Goal: Navigation & Orientation: Find specific page/section

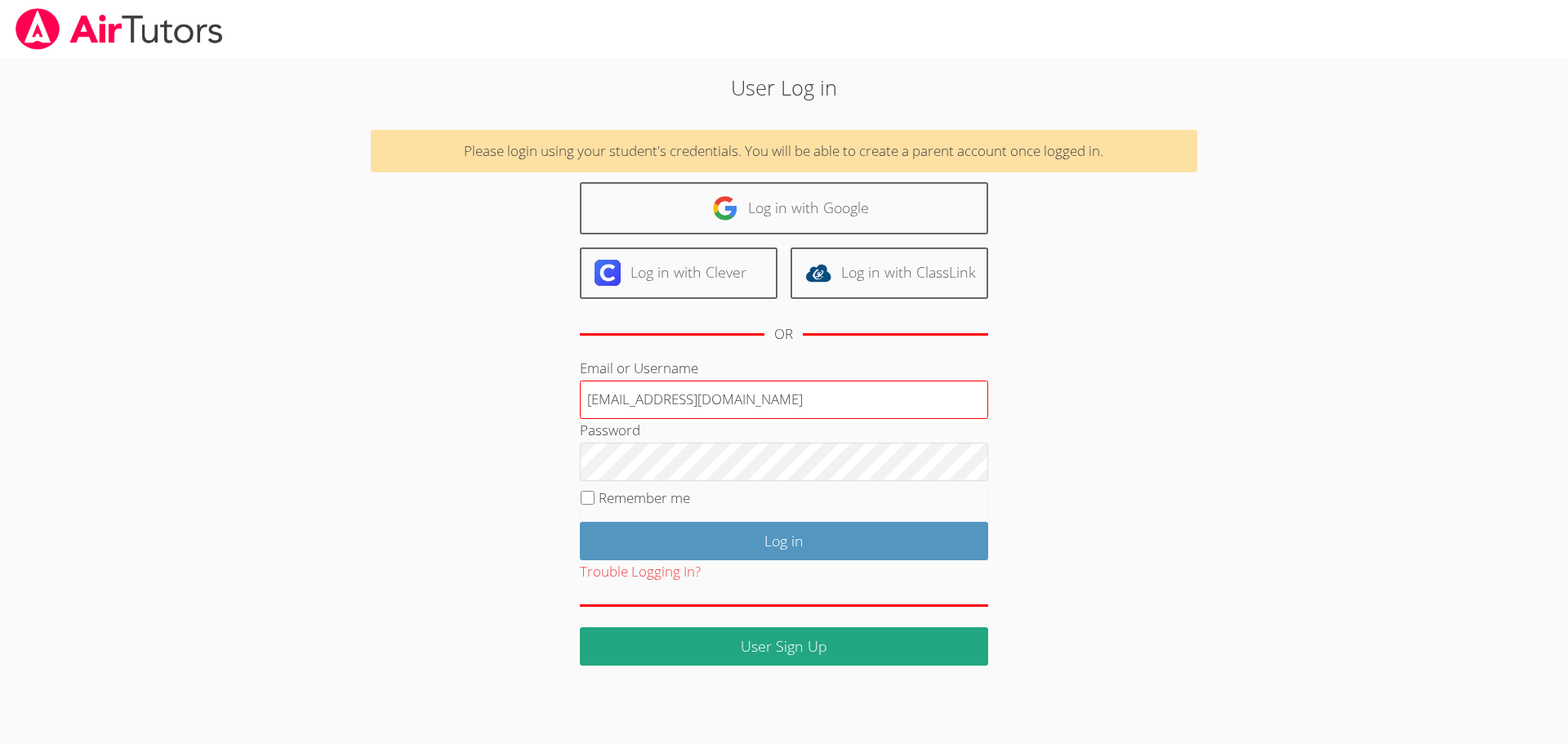
type input "[EMAIL_ADDRESS][DOMAIN_NAME]"
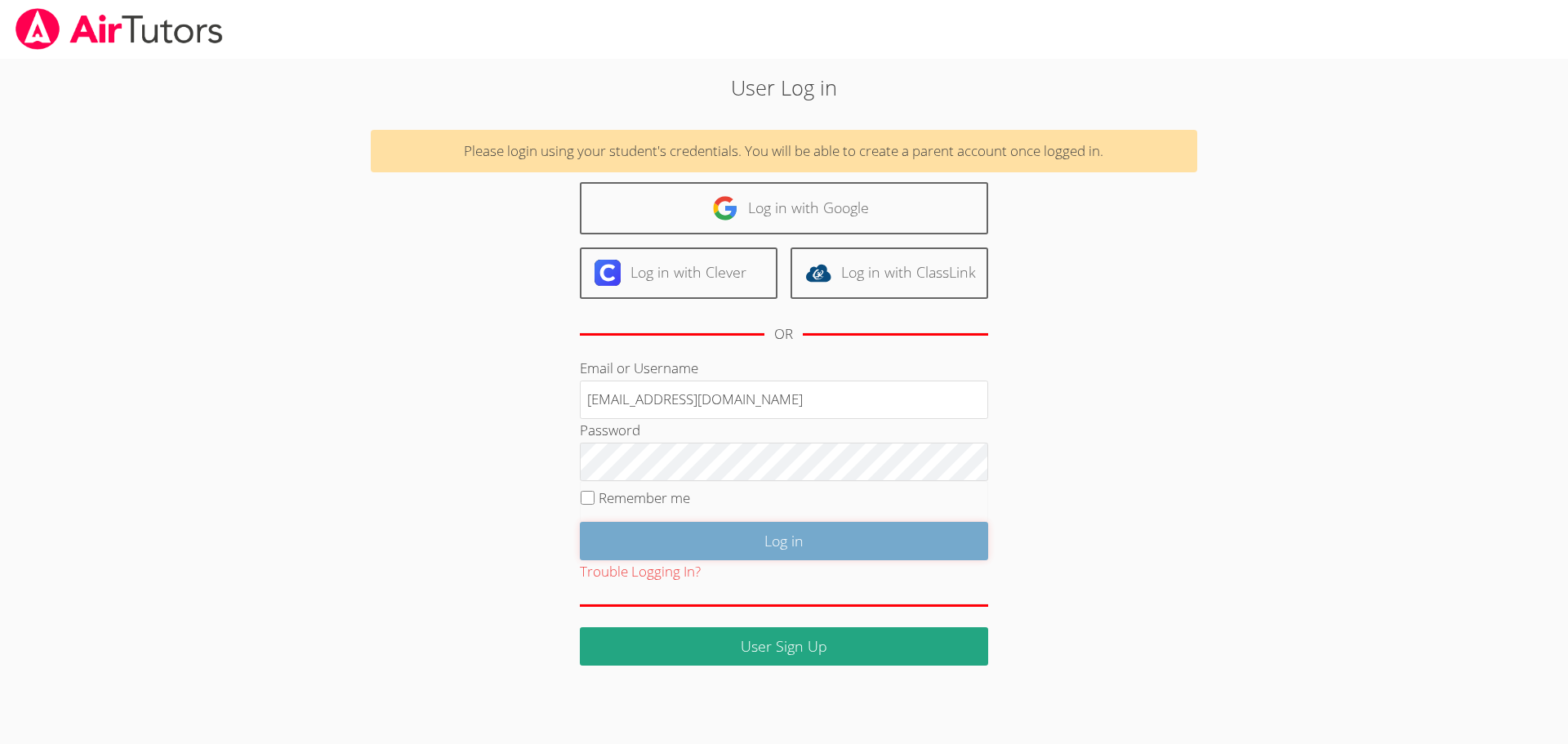
click at [702, 536] on input "Log in" at bounding box center [784, 541] width 408 height 38
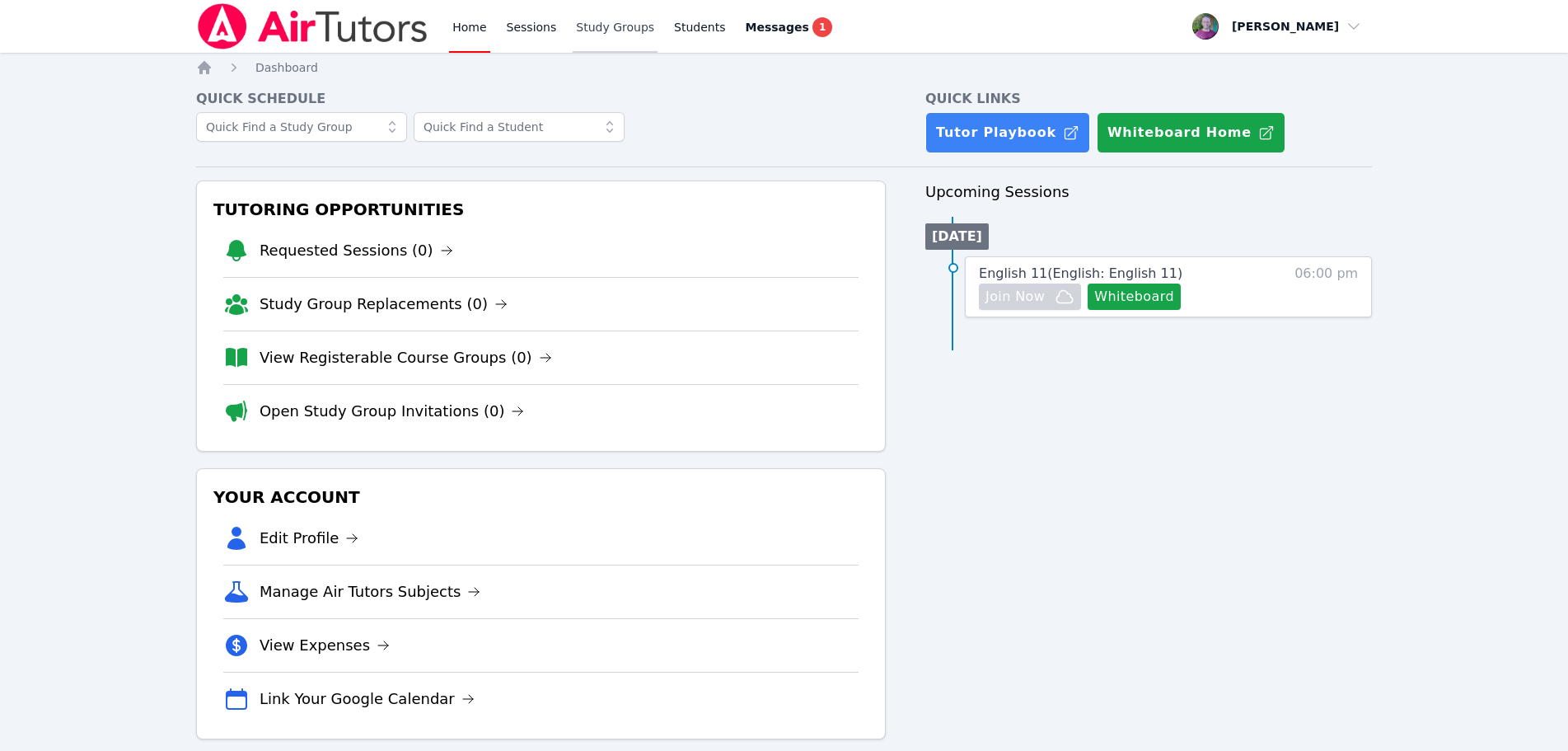
click at [614, 28] on link "Study Groups" at bounding box center [615, 26] width 85 height 52
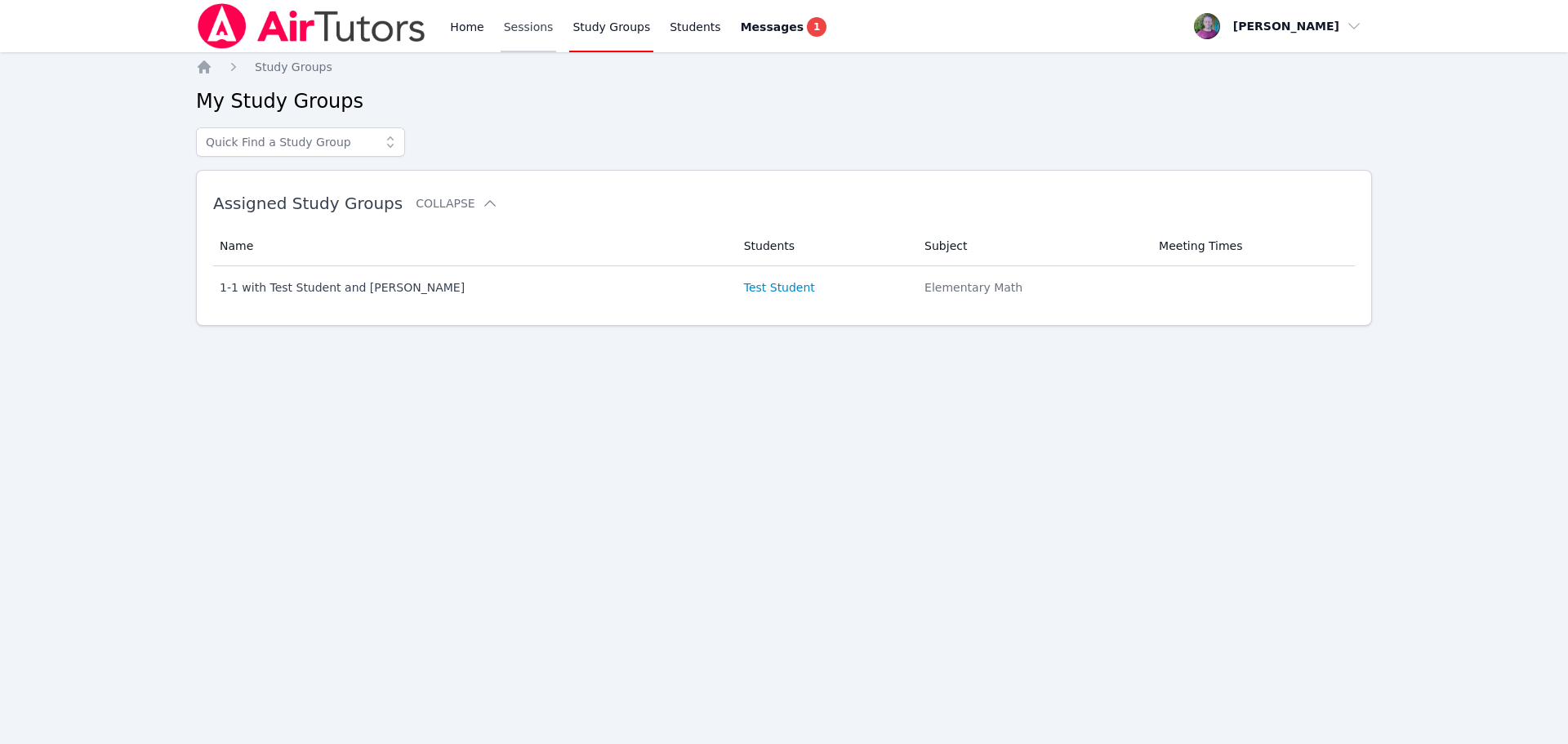
click at [531, 28] on link "Sessions" at bounding box center [529, 25] width 56 height 52
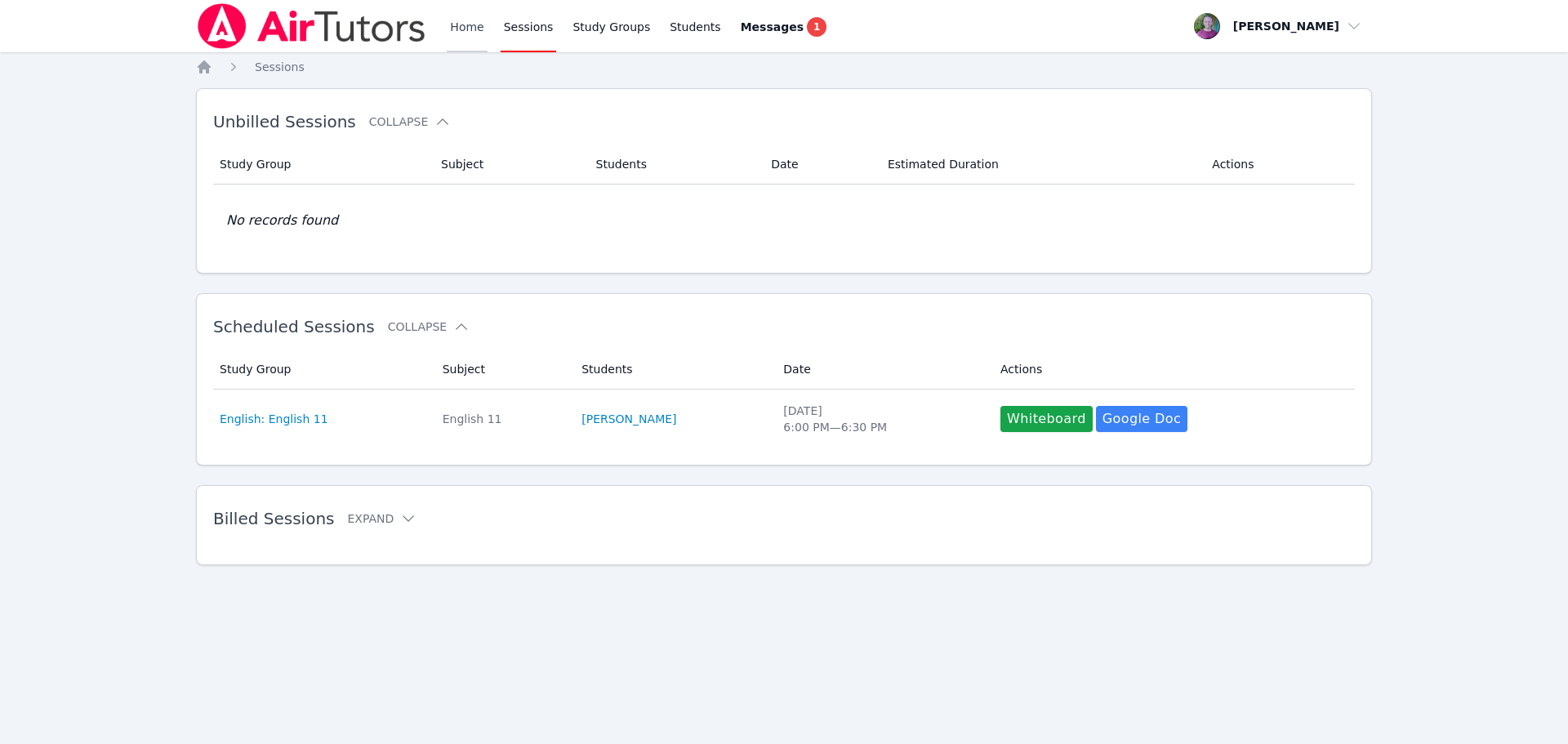
click at [467, 29] on link "Home" at bounding box center [466, 25] width 40 height 52
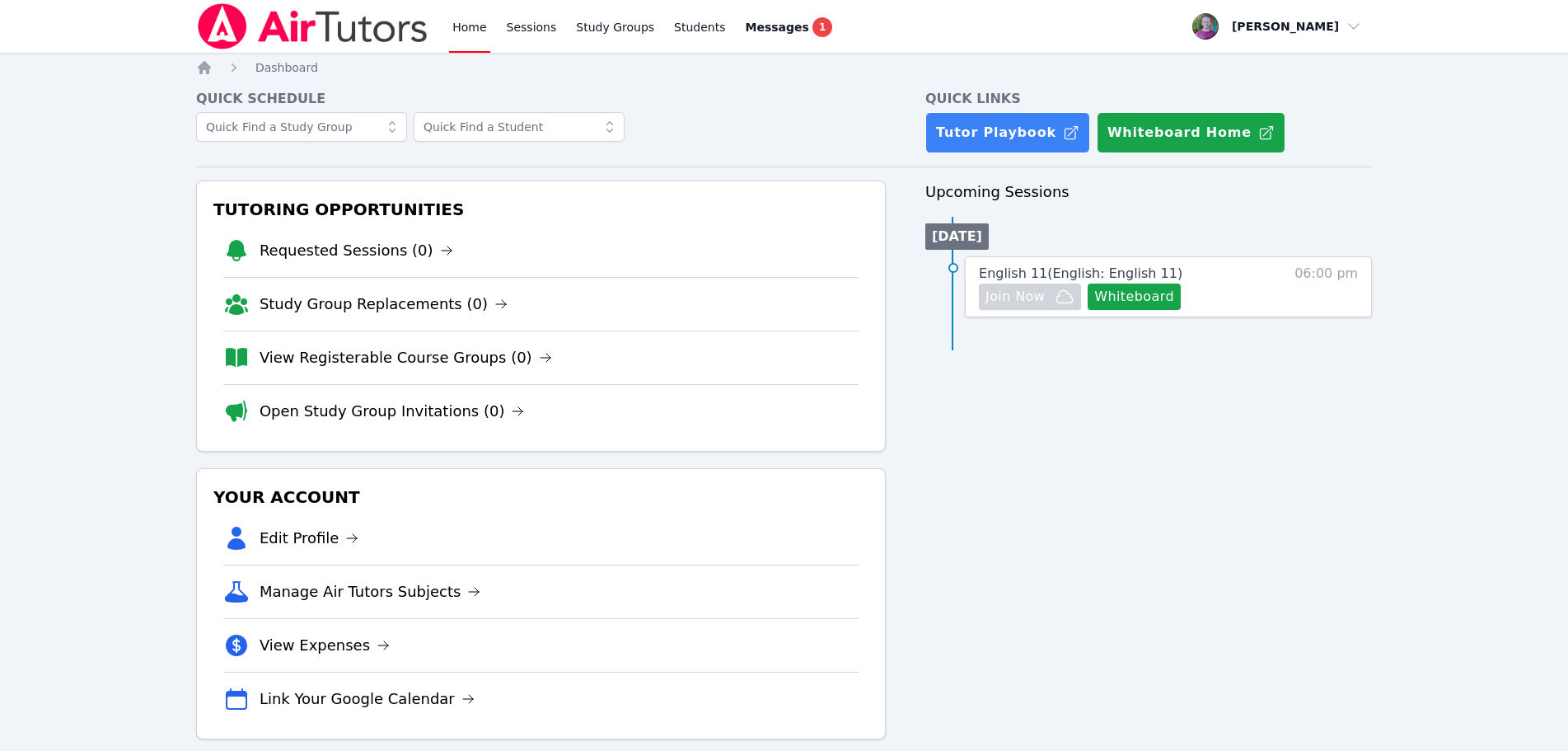
scroll to position [21, 0]
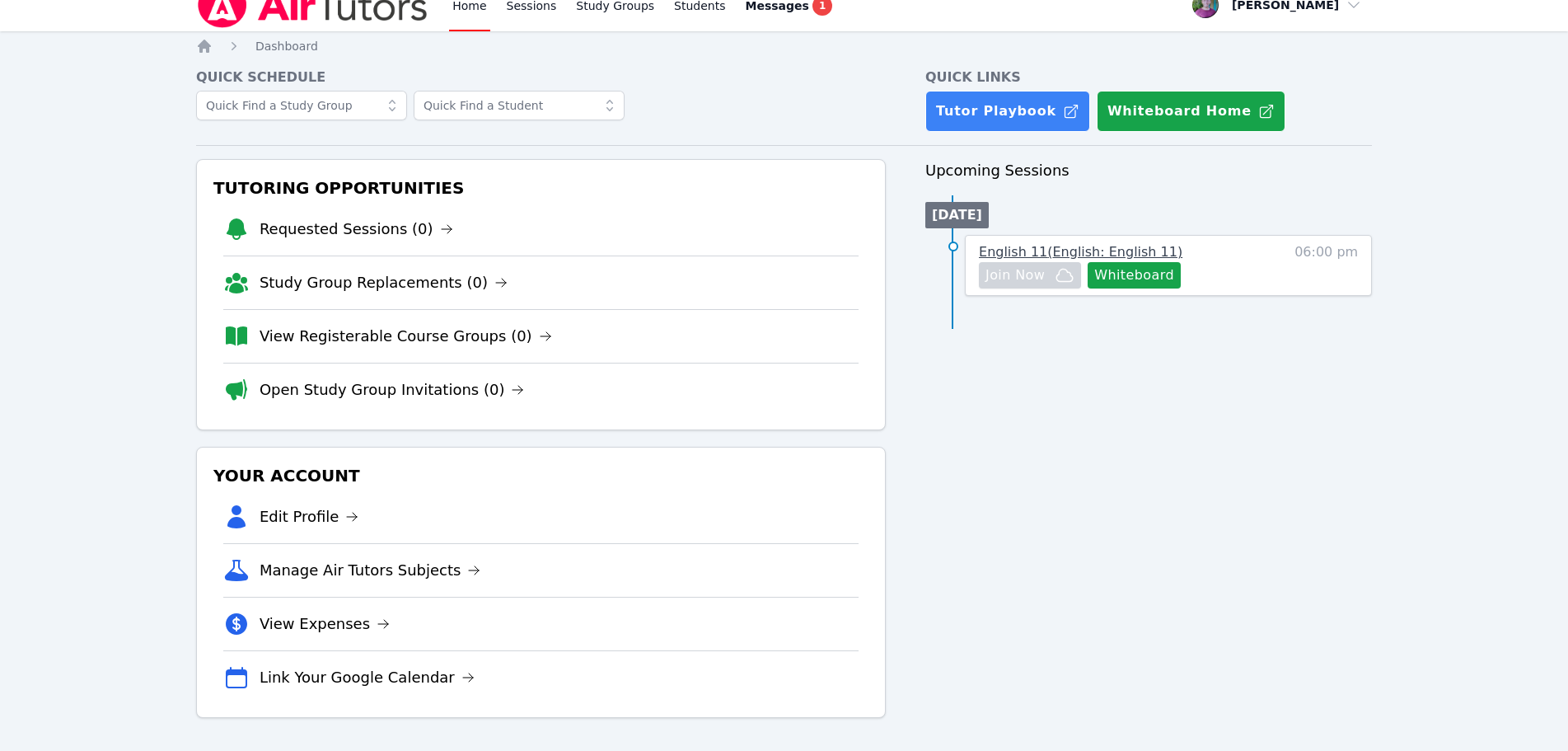
click at [1107, 251] on span "English 11 ( English: English 11 )" at bounding box center [1080, 251] width 203 height 16
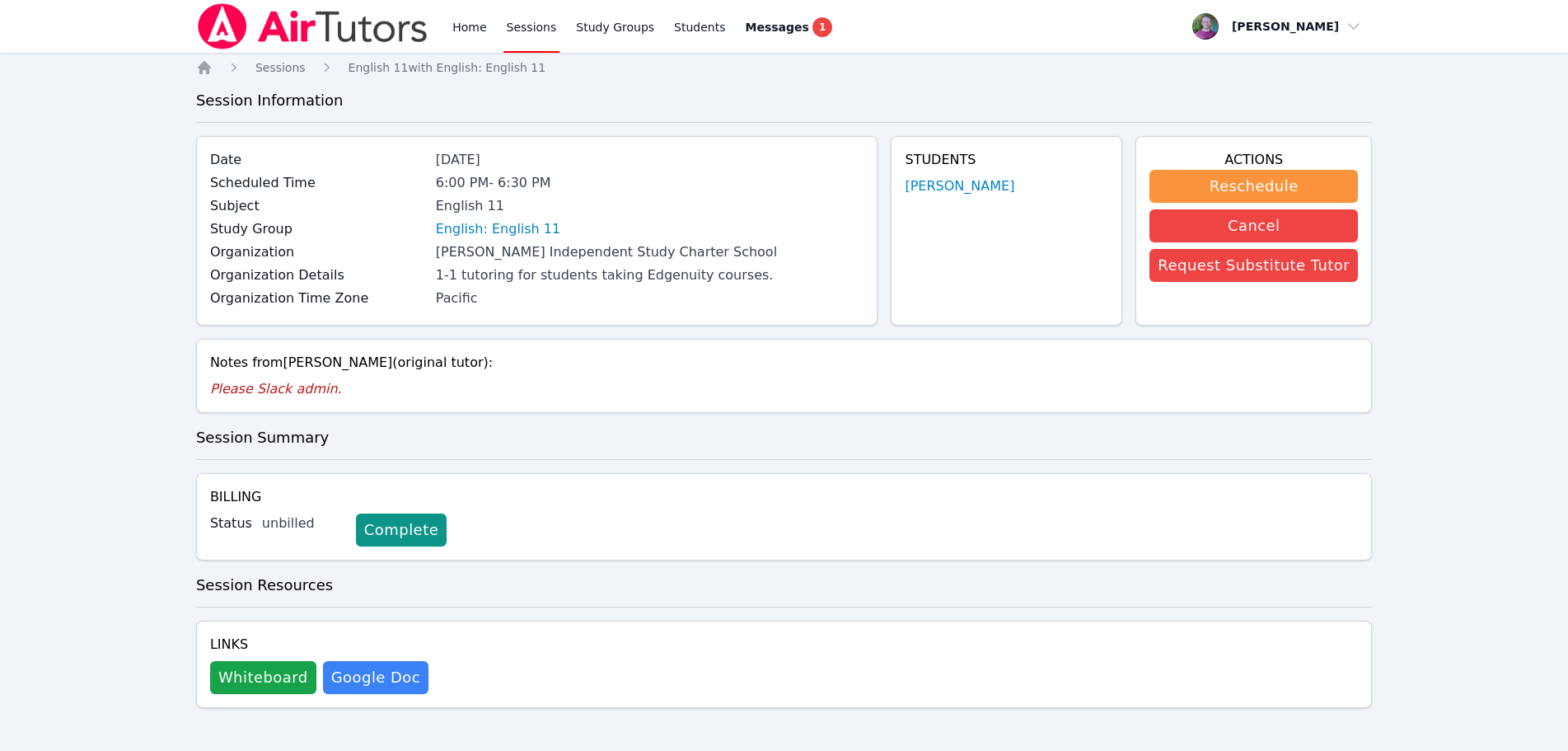
scroll to position [4, 0]
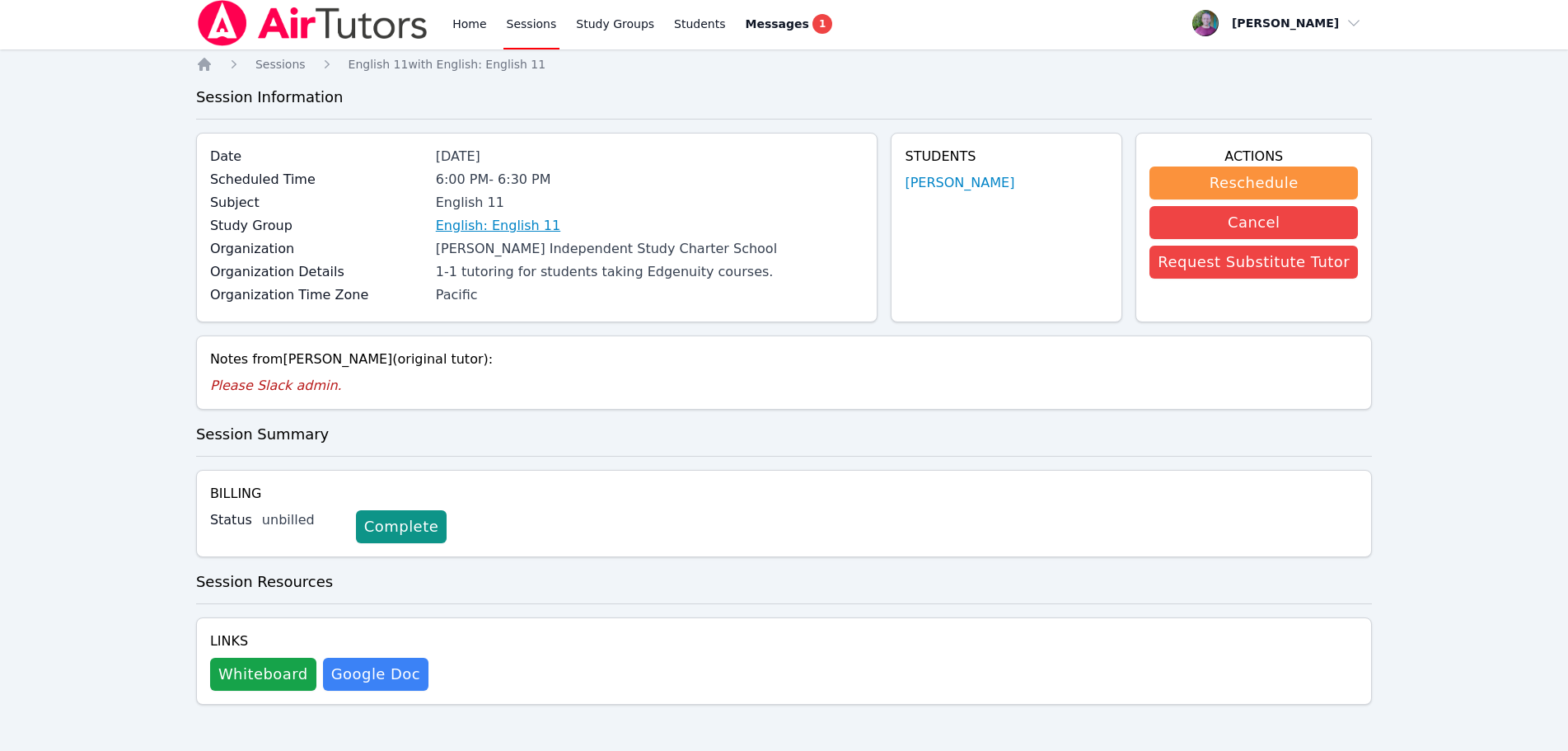
click at [528, 226] on link "English: English 11" at bounding box center [497, 226] width 124 height 20
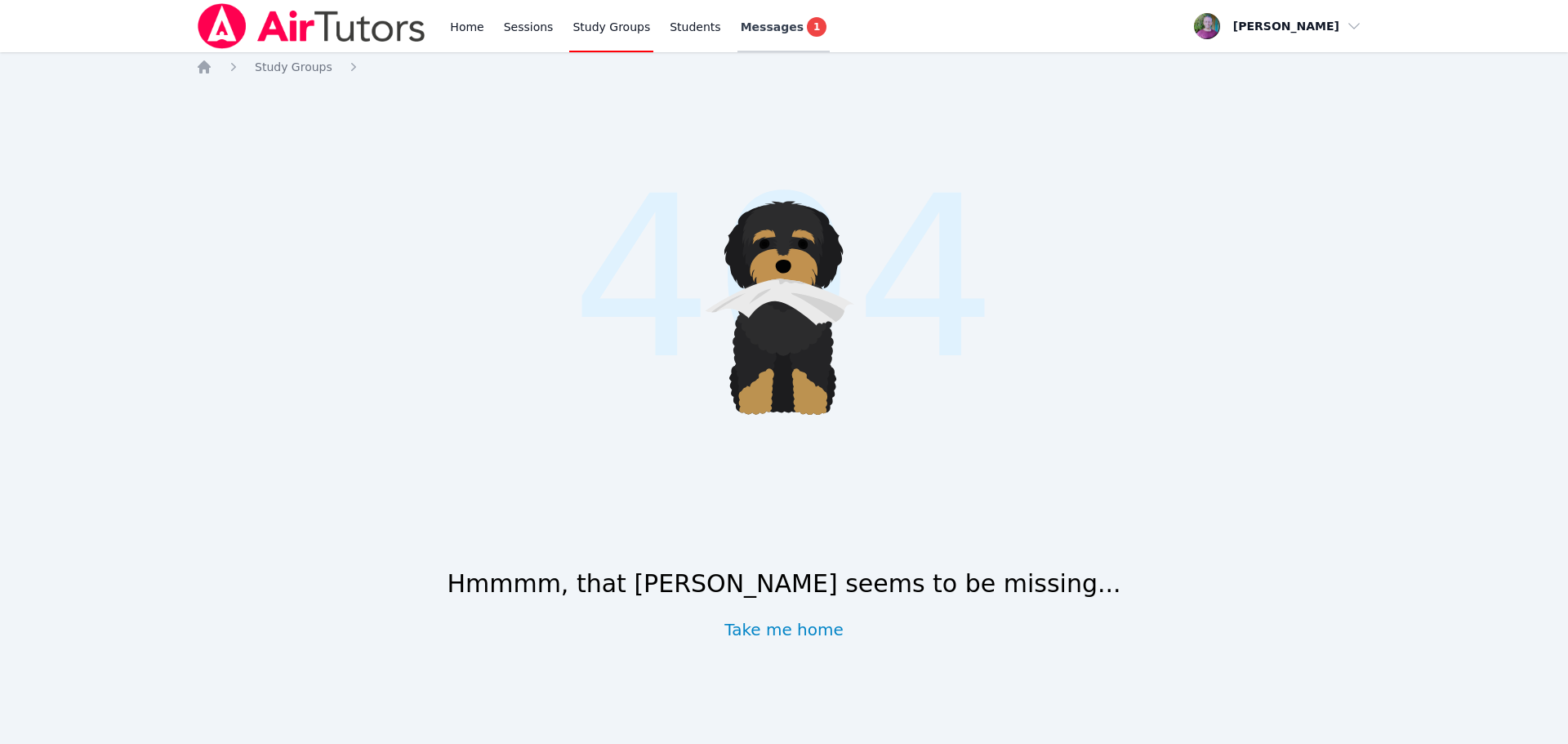
click at [753, 21] on span "Messages" at bounding box center [772, 27] width 63 height 16
